Goal: Information Seeking & Learning: Learn about a topic

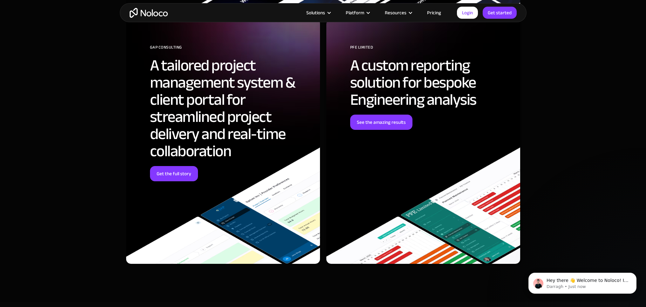
scroll to position [2630, 0]
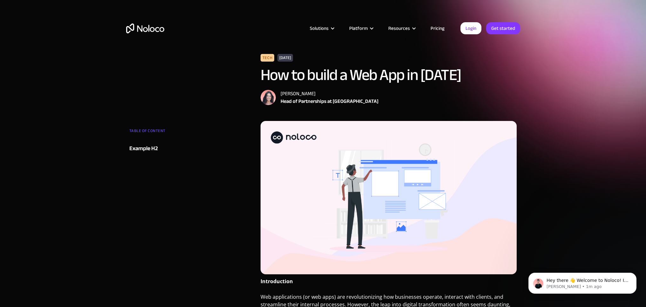
click at [433, 28] on link "Pricing" at bounding box center [438, 28] width 30 height 8
